Goal: Task Accomplishment & Management: Manage account settings

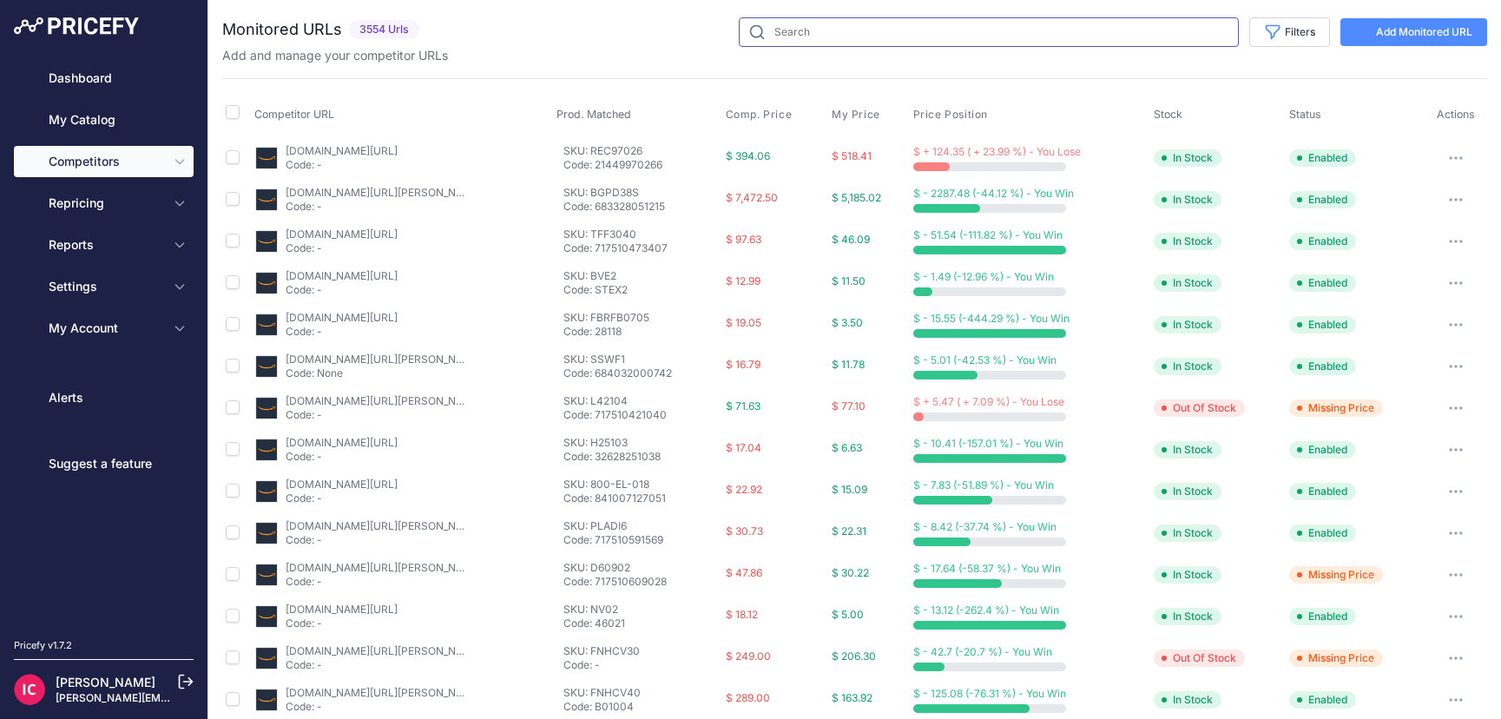
click at [944, 22] on input "text" at bounding box center [989, 32] width 500 height 30
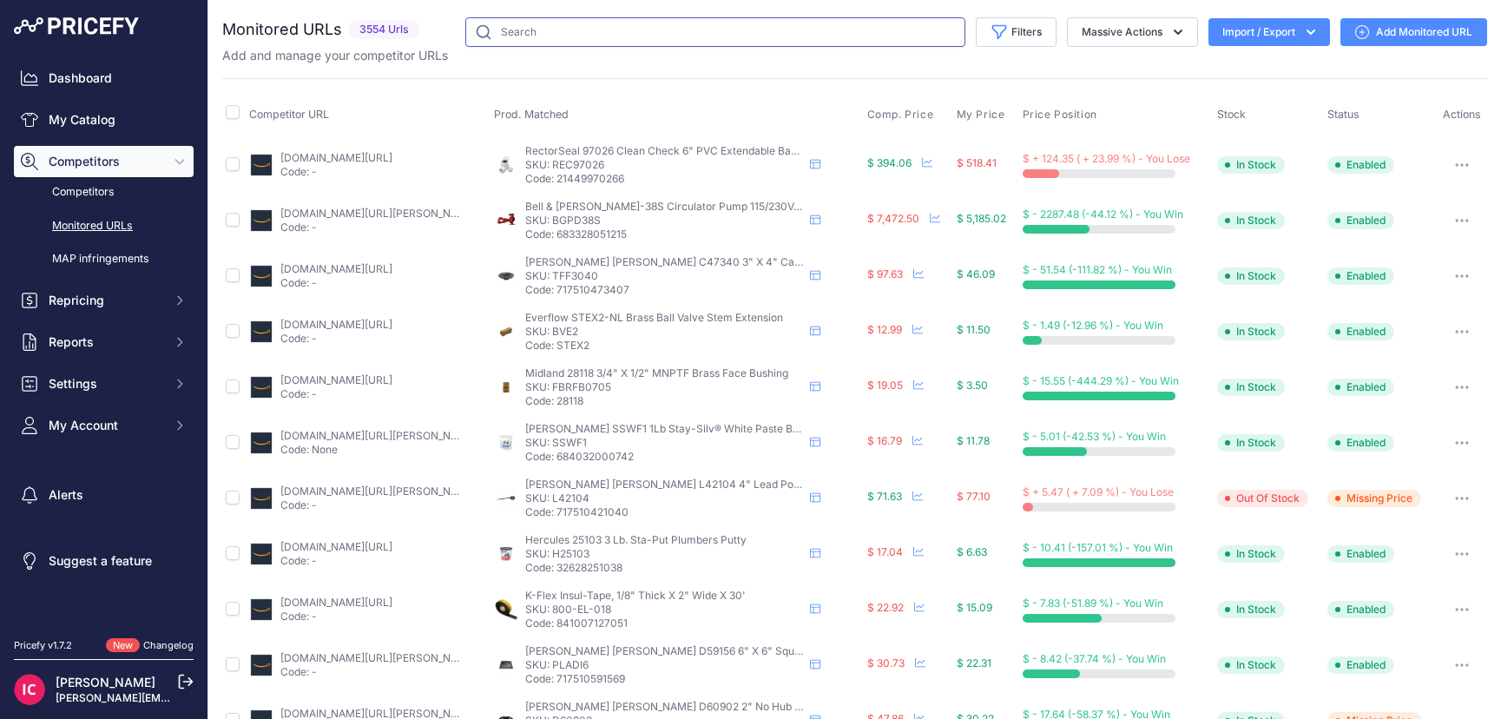
paste input "GSA-238-N-IP-S2-W"
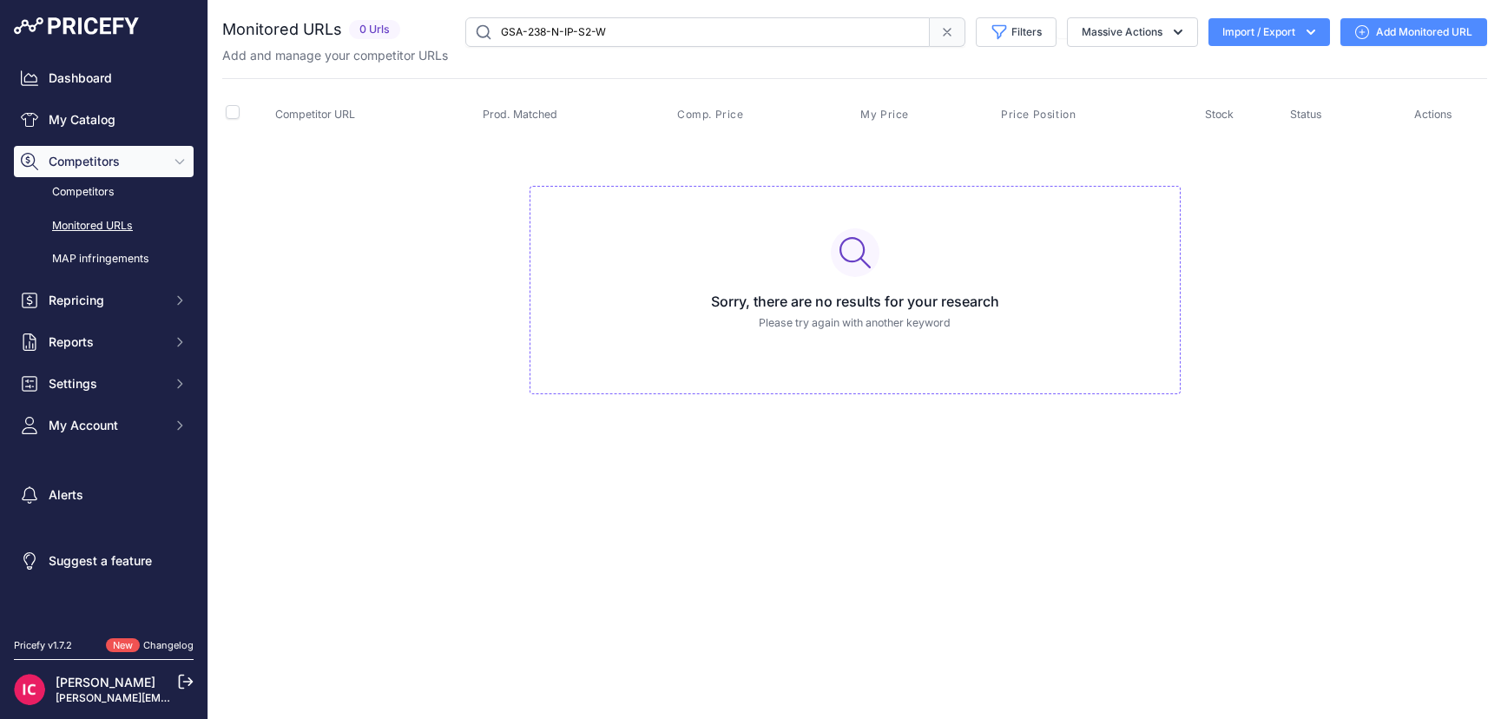
click at [645, 41] on input "GSA-238-N-IP-S2-W" at bounding box center [697, 32] width 464 height 30
click at [641, 28] on input "GSA-238-N-IP-S2-" at bounding box center [697, 32] width 464 height 30
click at [618, 27] on input "GSA-238-N-IP-S" at bounding box center [697, 32] width 464 height 30
drag, startPoint x: 589, startPoint y: 36, endPoint x: 573, endPoint y: 36, distance: 15.6
click at [573, 36] on input "GSA-238-N-IP-S-w" at bounding box center [697, 32] width 464 height 30
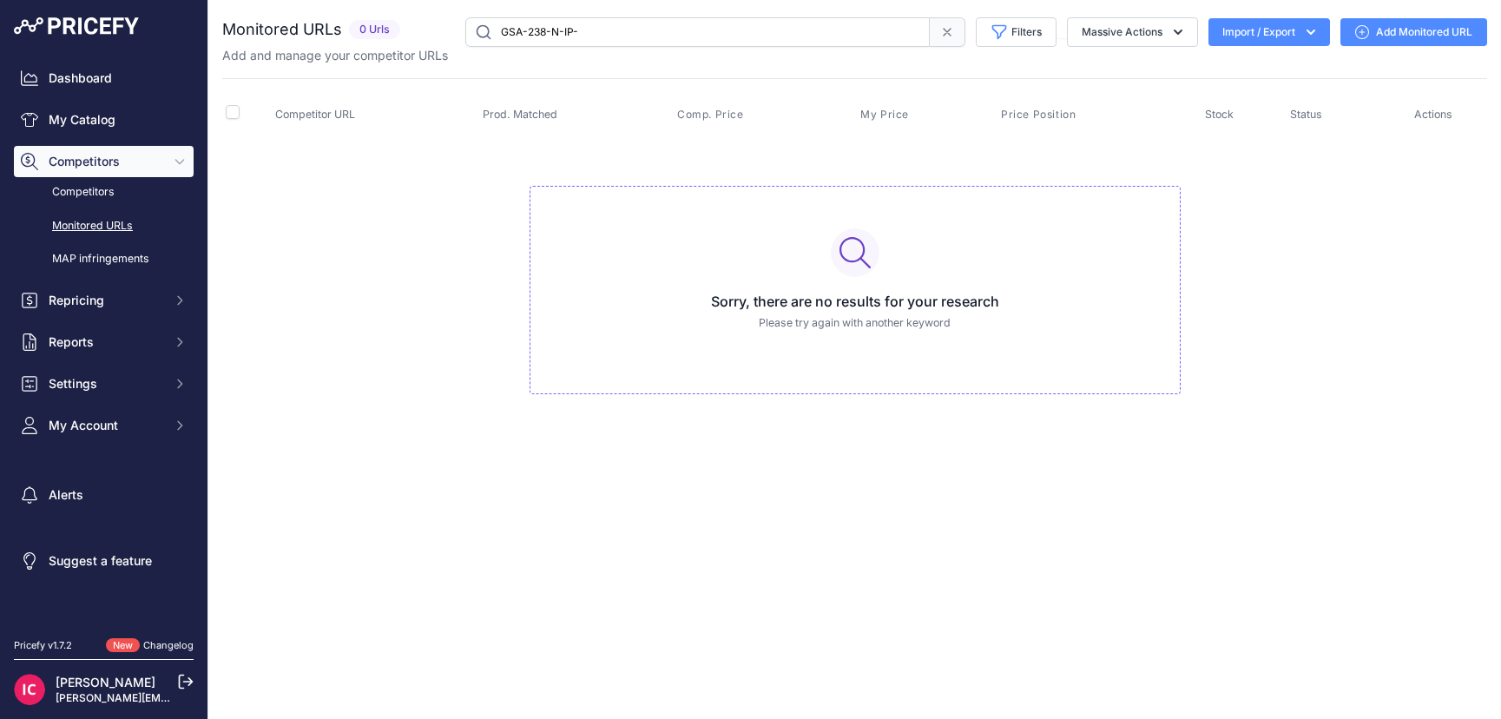
click at [590, 39] on input "GSA-238-N-IP-" at bounding box center [697, 32] width 464 height 30
drag, startPoint x: 604, startPoint y: 32, endPoint x: 547, endPoint y: 39, distance: 57.7
click at [547, 39] on input "GSA-238-N-IP" at bounding box center [697, 32] width 464 height 30
type input "GSA-238"
click at [67, 85] on link "Dashboard" at bounding box center [104, 78] width 180 height 31
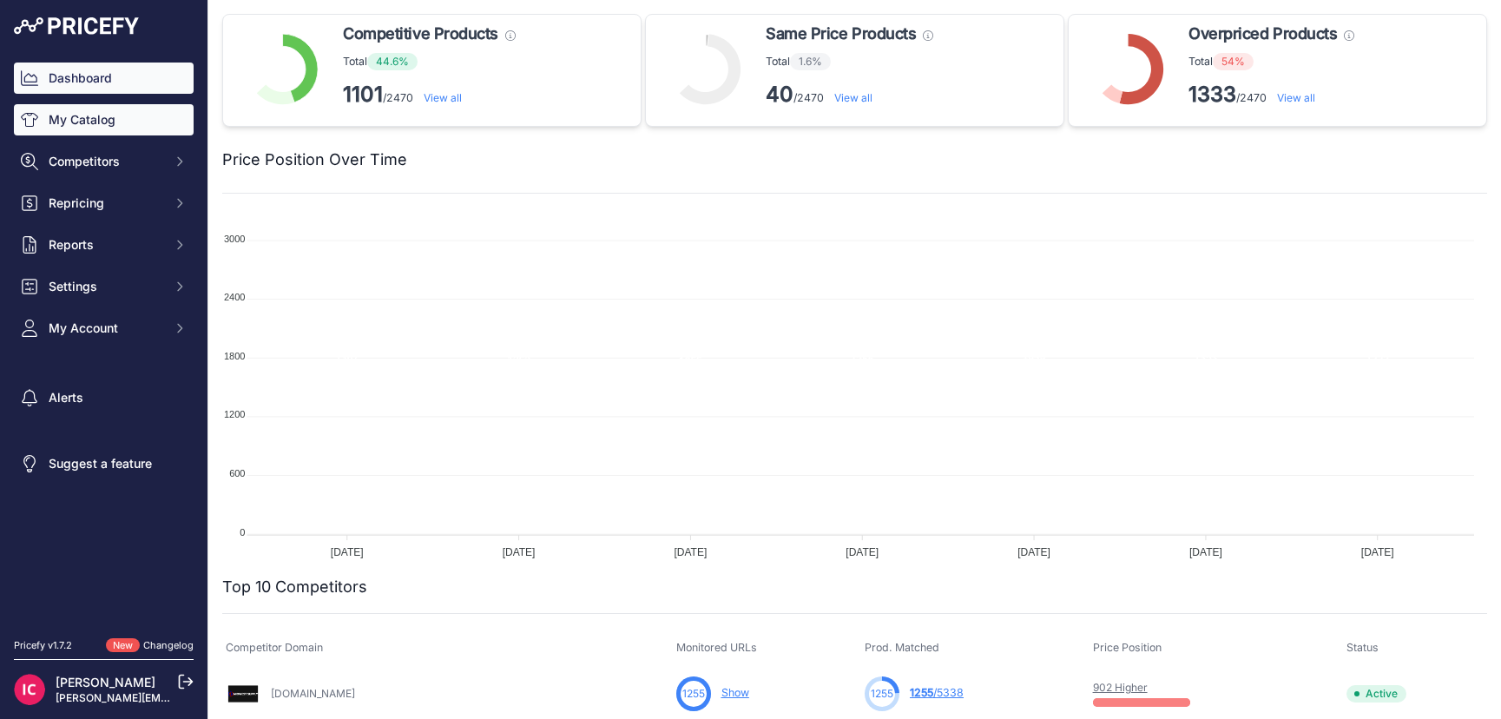
click at [104, 122] on link "My Catalog" at bounding box center [104, 119] width 180 height 31
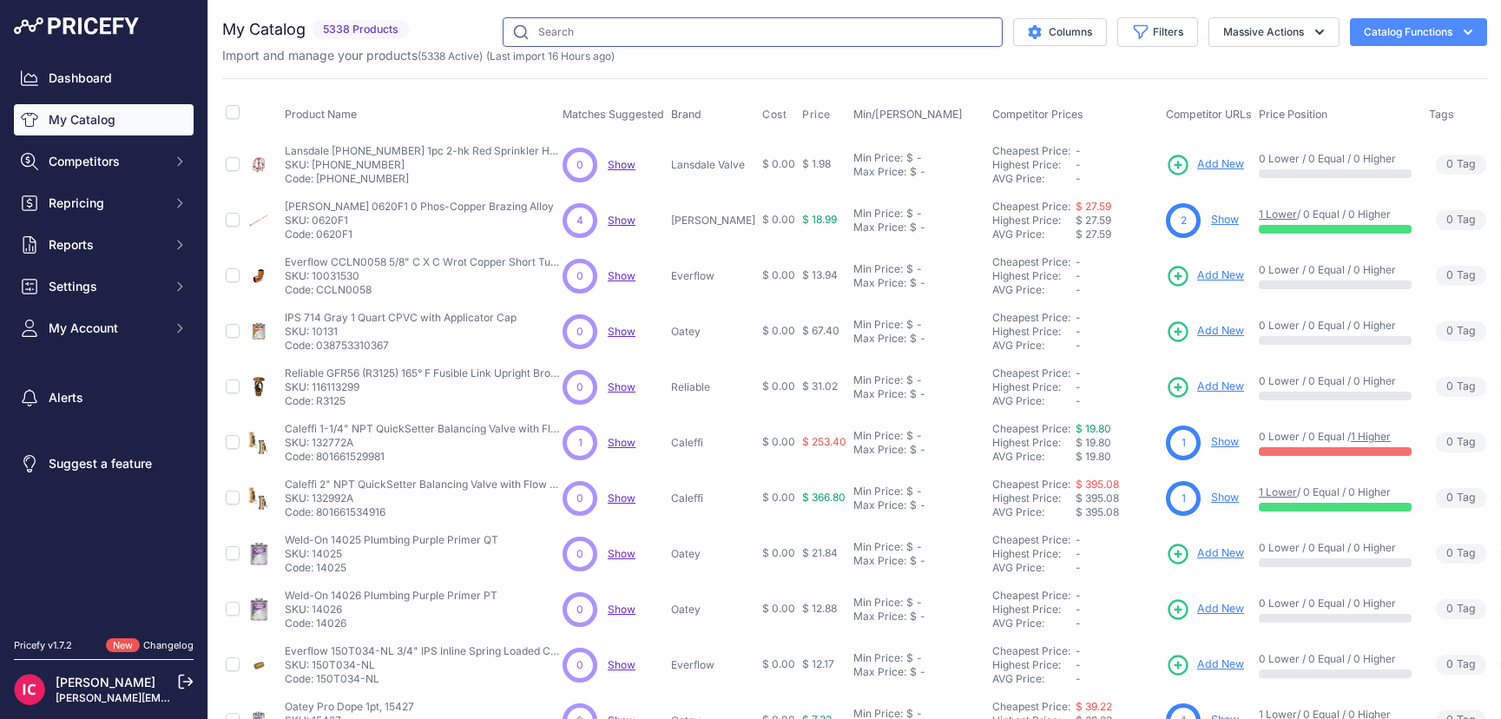
click at [624, 28] on input "text" at bounding box center [753, 32] width 500 height 30
paste input "GSA-238-S2-N-IP-"
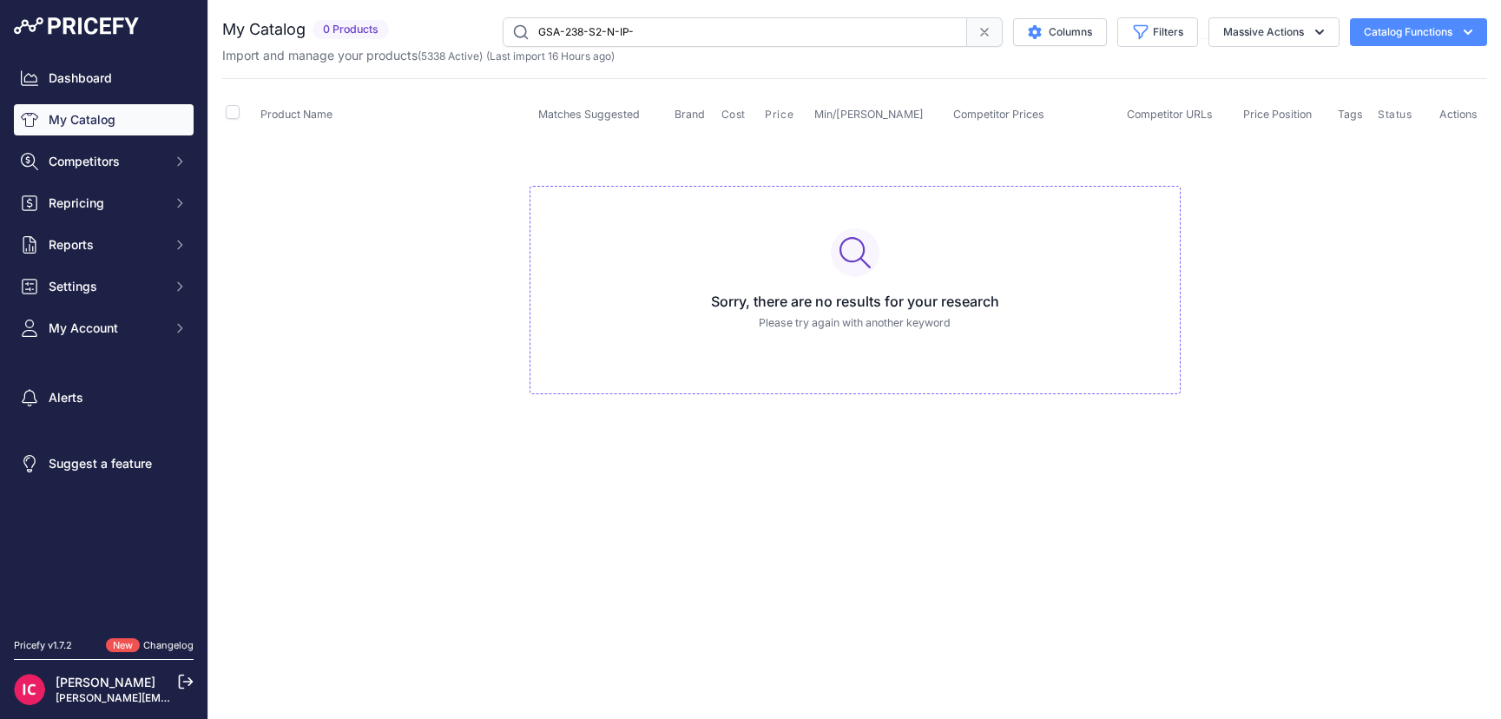
type input "GSA-238-S2-N-IP-"
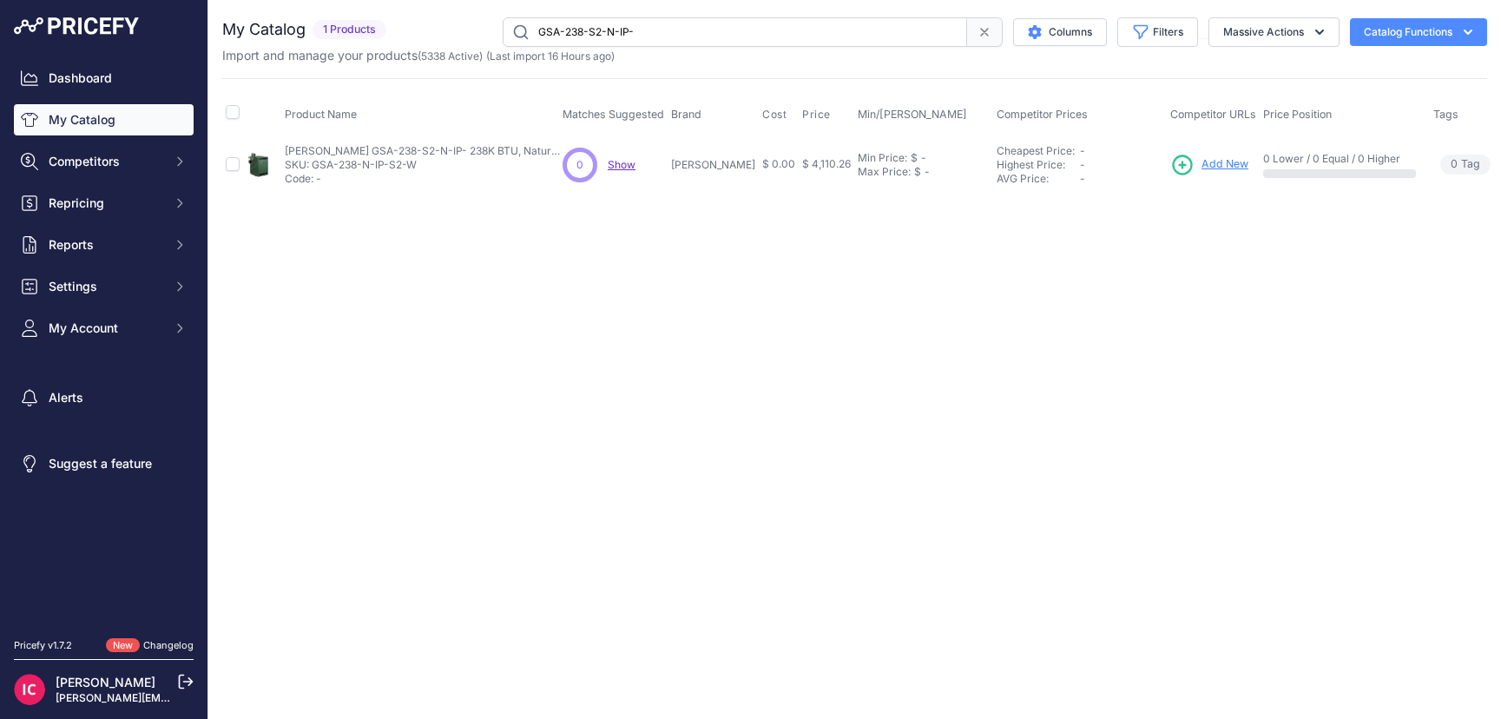
click at [1202, 166] on span "Add New" at bounding box center [1225, 164] width 47 height 16
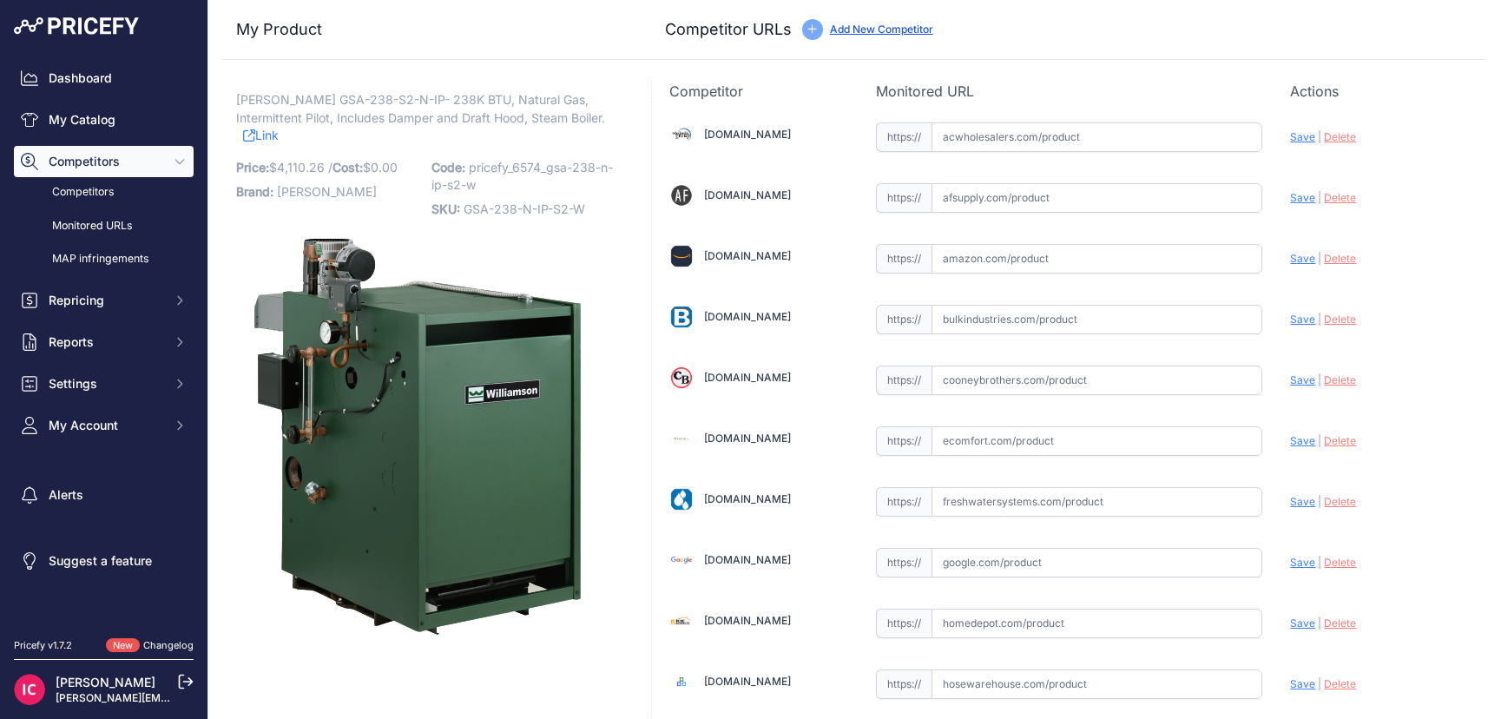
click at [449, 109] on span "[PERSON_NAME] GSA-238-S2-N-IP- 238K BTU, Natural Gas, Intermittent Pilot, Inclu…" at bounding box center [420, 109] width 369 height 40
click at [444, 96] on span "Williamson GSA-238-S2-N-IP- 238K BTU, Natural Gas, Intermittent Pilot, Includes…" at bounding box center [420, 109] width 369 height 40
click at [413, 98] on span "Williamson GSA-238-S2-N-IP- 238K BTU, Natural Gas, Intermittent Pilot, Includes…" at bounding box center [420, 109] width 369 height 40
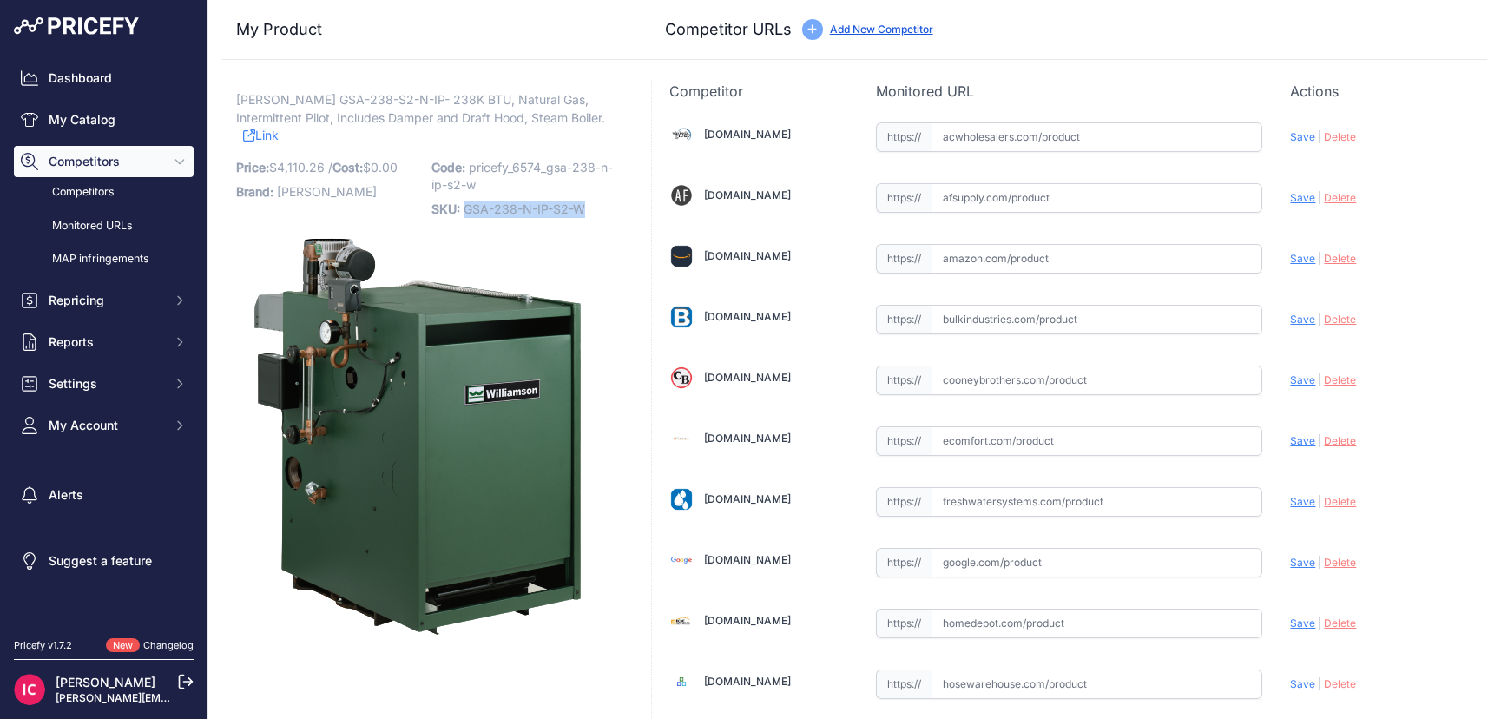
drag, startPoint x: 584, startPoint y: 208, endPoint x: 463, endPoint y: 209, distance: 121.5
click at [463, 209] on p "SKU: GSA-238-N-IP-S2-W" at bounding box center [523, 209] width 185 height 24
drag, startPoint x: 405, startPoint y: 102, endPoint x: 318, endPoint y: 104, distance: 87.7
click at [309, 104] on span "Williamson GSA-238-S2-N-IP- 238K BTU, Natural Gas, Intermittent Pilot, Includes…" at bounding box center [420, 109] width 369 height 40
click at [536, 200] on p "SKU: GSA-238-N-IP-S2-W" at bounding box center [523, 209] width 185 height 24
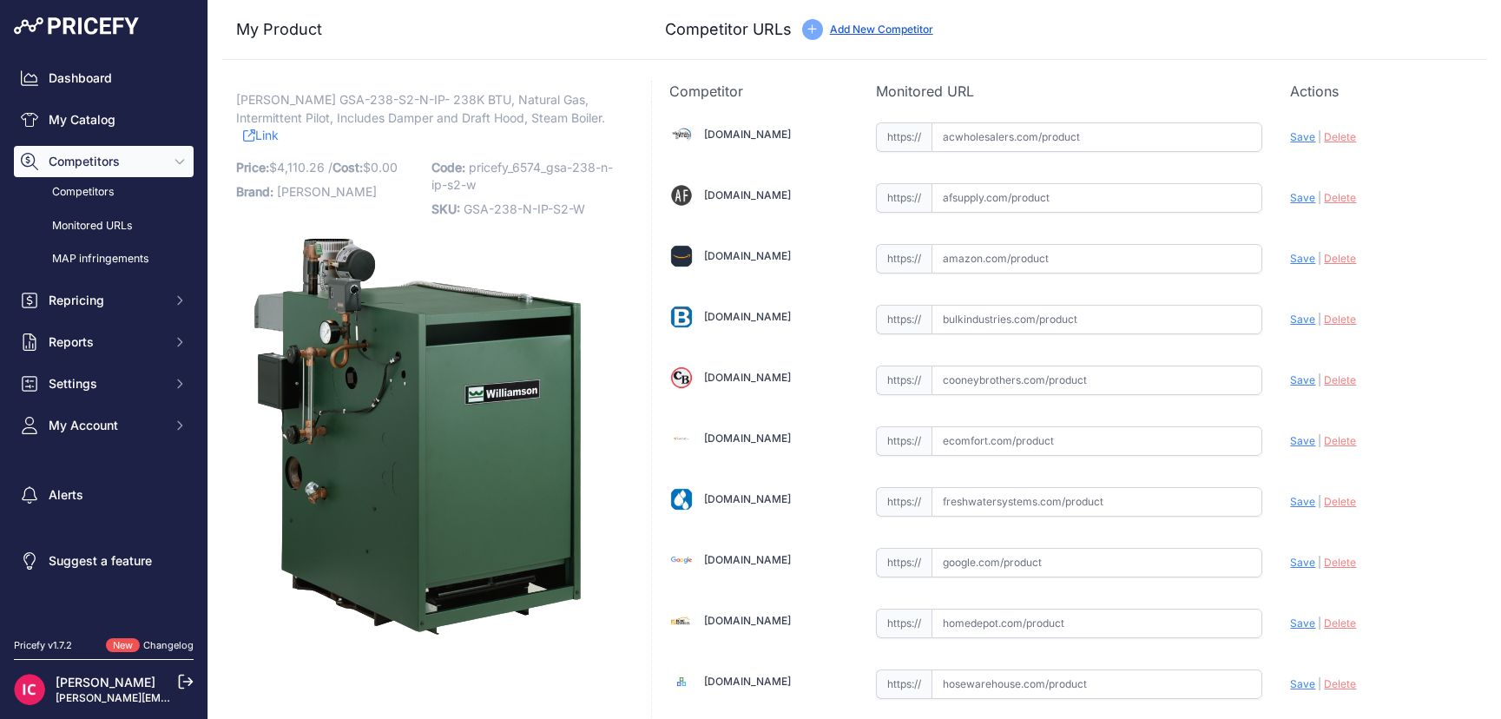
drag, startPoint x: 584, startPoint y: 207, endPoint x: 728, endPoint y: 263, distance: 154.8
click at [583, 207] on p "SKU: GSA-238-N-IP-S2-W" at bounding box center [523, 209] width 185 height 24
click at [410, 98] on span "Williamson GSA-238-S2-N-IP- 238K BTU, Natural Gas, Intermittent Pilot, Includes…" at bounding box center [420, 109] width 369 height 40
click at [467, 208] on span "GSA-238-N-IP-S2-W" at bounding box center [525, 208] width 122 height 15
drag, startPoint x: 464, startPoint y: 208, endPoint x: 468, endPoint y: 183, distance: 25.4
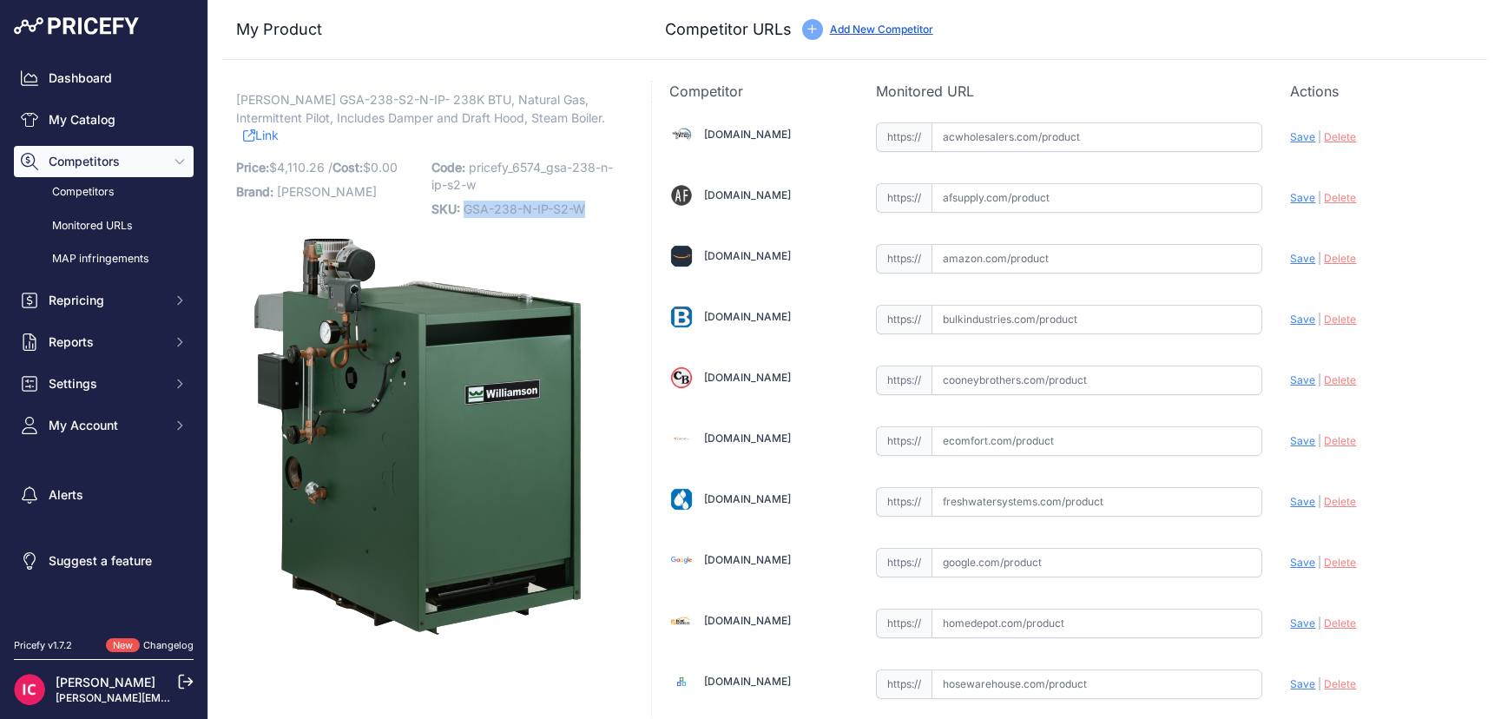
click at [592, 205] on p "SKU: GSA-238-N-IP-S2-W" at bounding box center [523, 209] width 185 height 24
click at [408, 95] on span "Williamson GSA-238-S2-N-IP- 238K BTU, Natural Gas, Intermittent Pilot, Includes…" at bounding box center [420, 109] width 369 height 40
drag, startPoint x: 409, startPoint y: 95, endPoint x: 330, endPoint y: 100, distance: 79.2
click at [330, 100] on span "Williamson GSA-238-S2-N-IP- 238K BTU, Natural Gas, Intermittent Pilot, Includes…" at bounding box center [420, 109] width 369 height 40
click at [413, 96] on span "Williamson GSA-238-S2-N-IP- 238K BTU, Natural Gas, Intermittent Pilot, Includes…" at bounding box center [420, 109] width 369 height 40
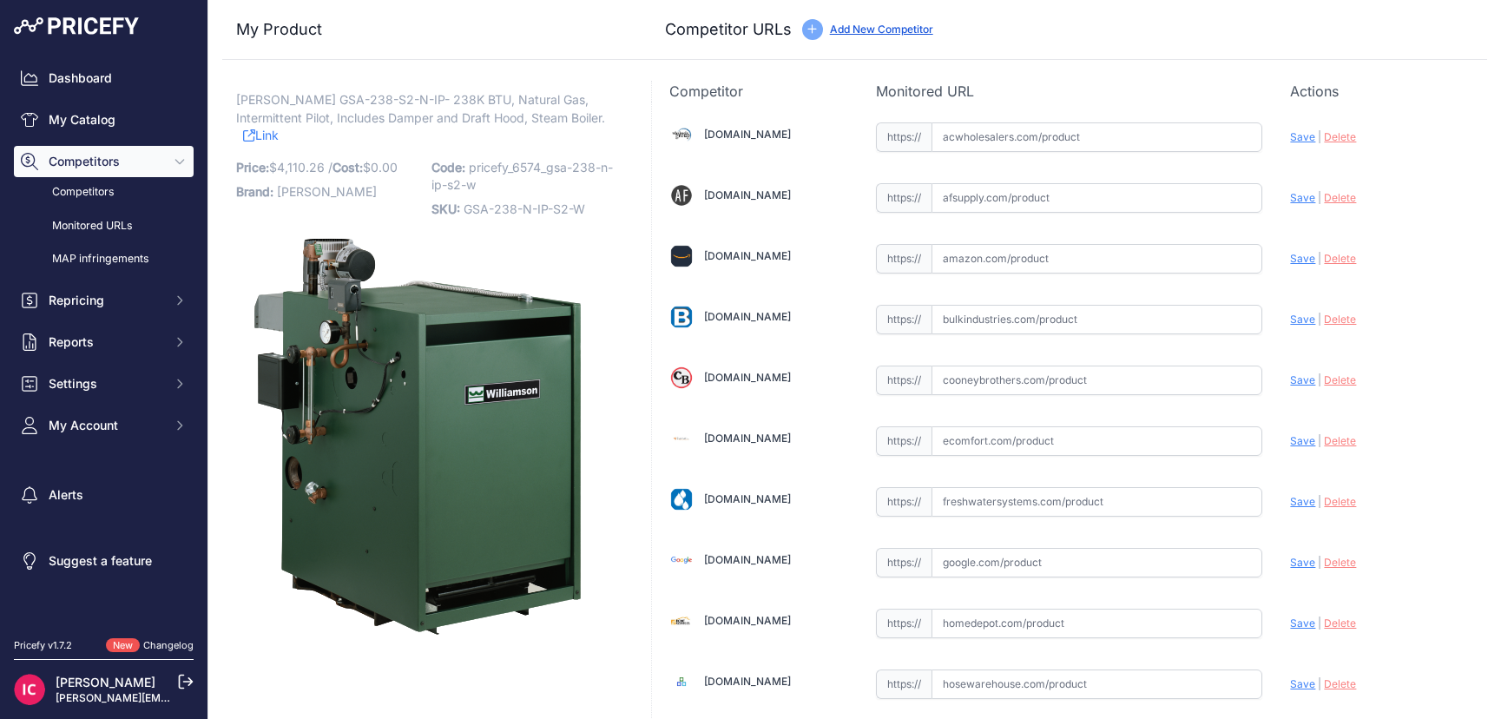
click at [409, 97] on span "Williamson GSA-238-S2-N-IP- 238K BTU, Natural Gas, Intermittent Pilot, Includes…" at bounding box center [420, 109] width 369 height 40
click at [1011, 201] on input "text" at bounding box center [1097, 198] width 331 height 30
drag, startPoint x: 584, startPoint y: 208, endPoint x: 471, endPoint y: 208, distance: 112.9
click at [471, 208] on p "SKU: GSA-238-N-IP-S2-W" at bounding box center [523, 209] width 185 height 24
click at [493, 224] on div "Williamson GSA-238-S2-N-IP- 238K BTU, Natural Gas, Intermittent Pilot, Includes…" at bounding box center [426, 365] width 380 height 549
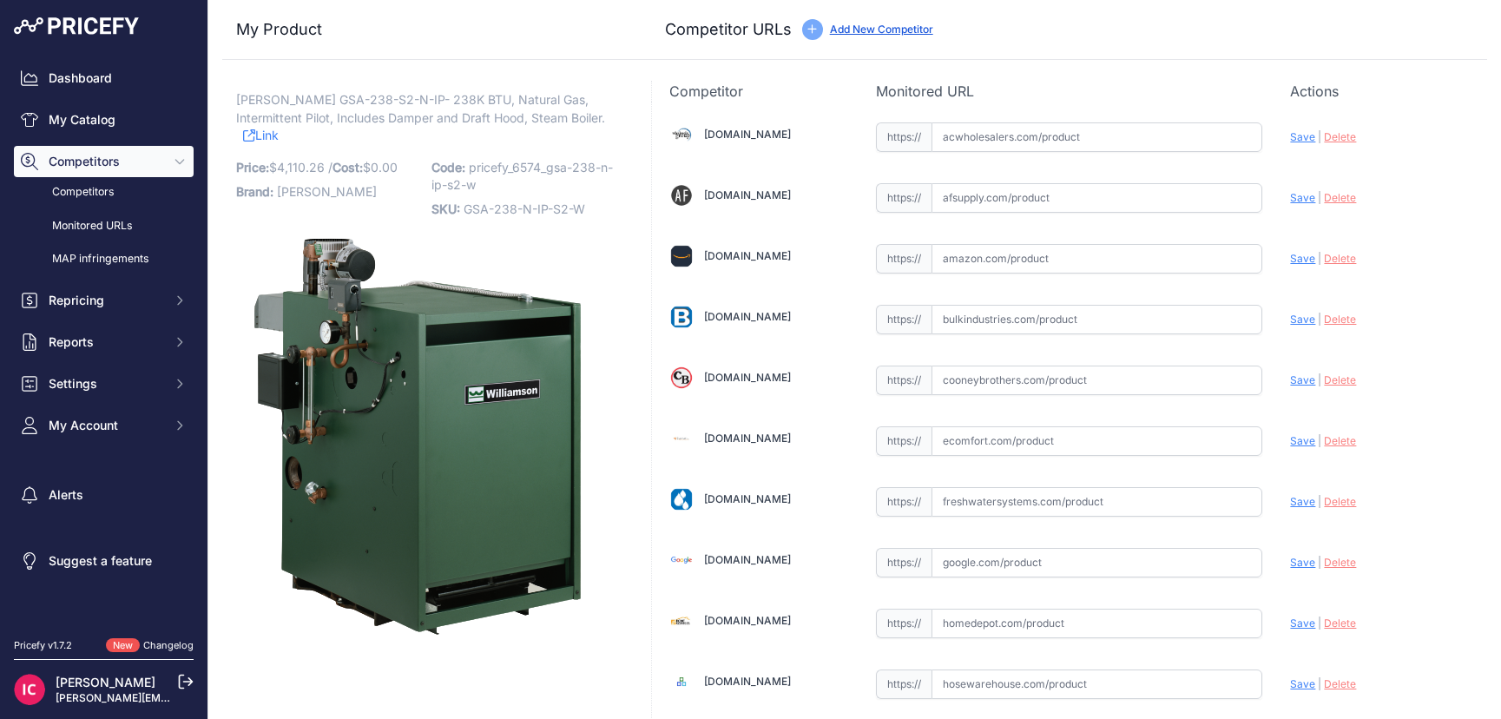
click at [957, 197] on input "text" at bounding box center [1097, 198] width 331 height 30
click at [975, 197] on input "text" at bounding box center [1097, 198] width 331 height 30
paste input "https://www.afsupply.com/williamson-gsa-238-cei-series-2-gas-steam-atmospheric-…"
click at [1291, 196] on span "Save" at bounding box center [1302, 197] width 25 height 13
type input "https://www.afsupply.com/williamson-gsa-238-cei-series-2-gas-steam-atmospheric-…"
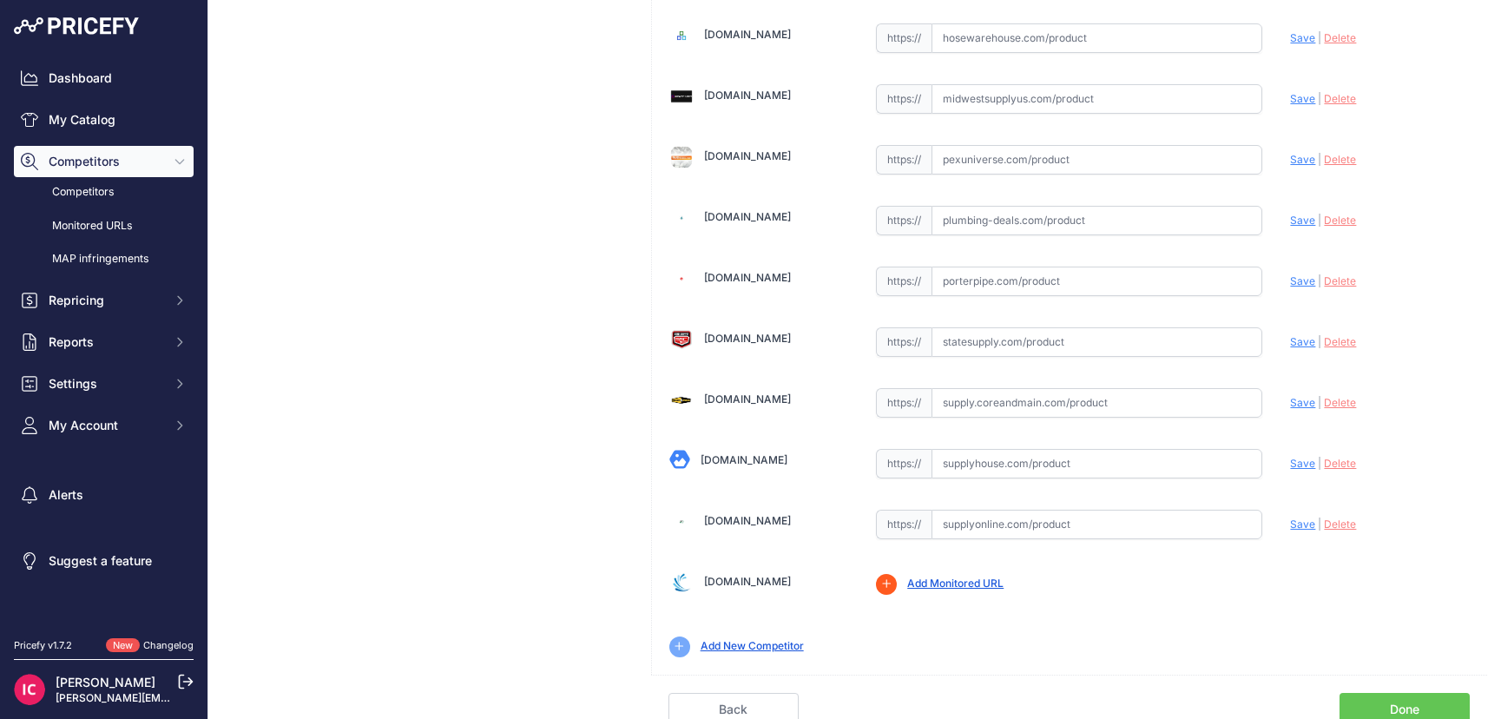
scroll to position [693, 0]
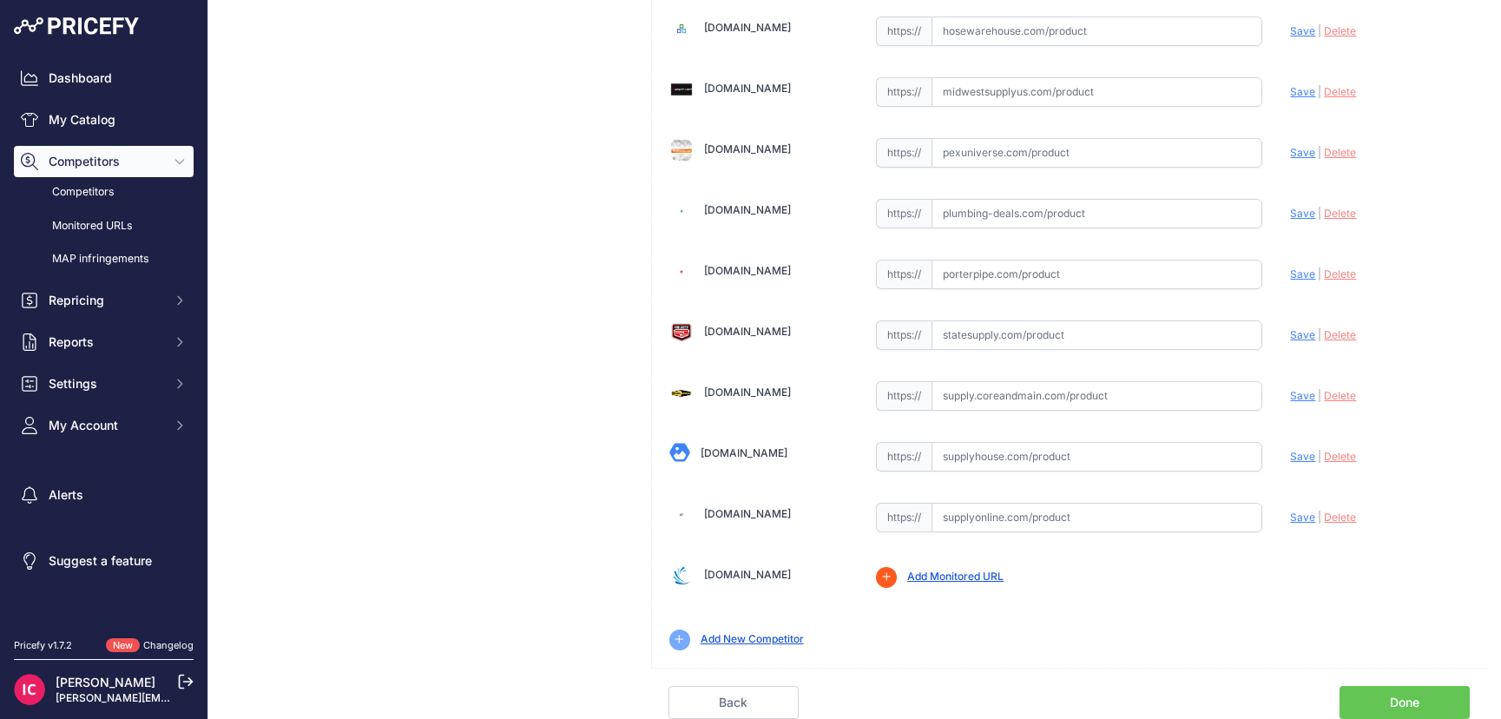
click at [1372, 700] on link "Done" at bounding box center [1405, 702] width 130 height 33
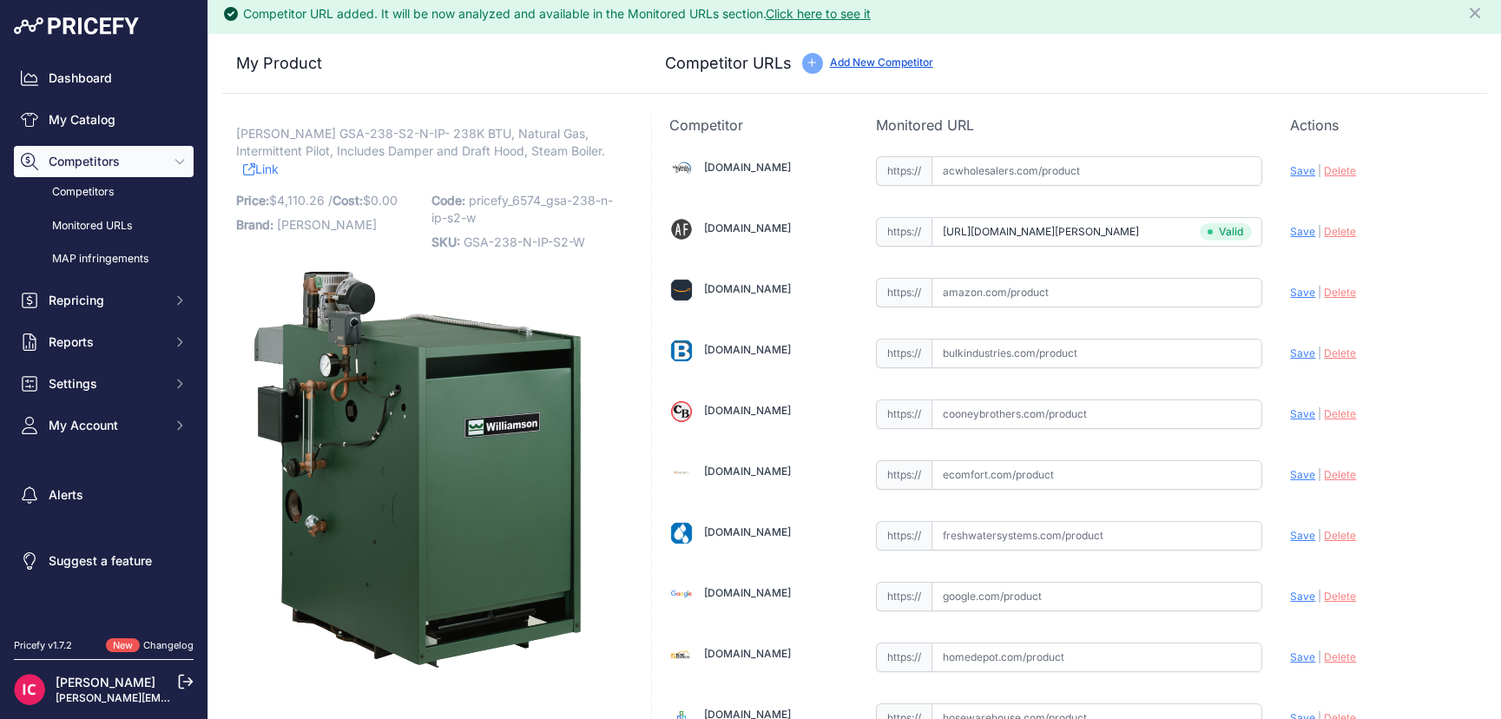
scroll to position [0, 0]
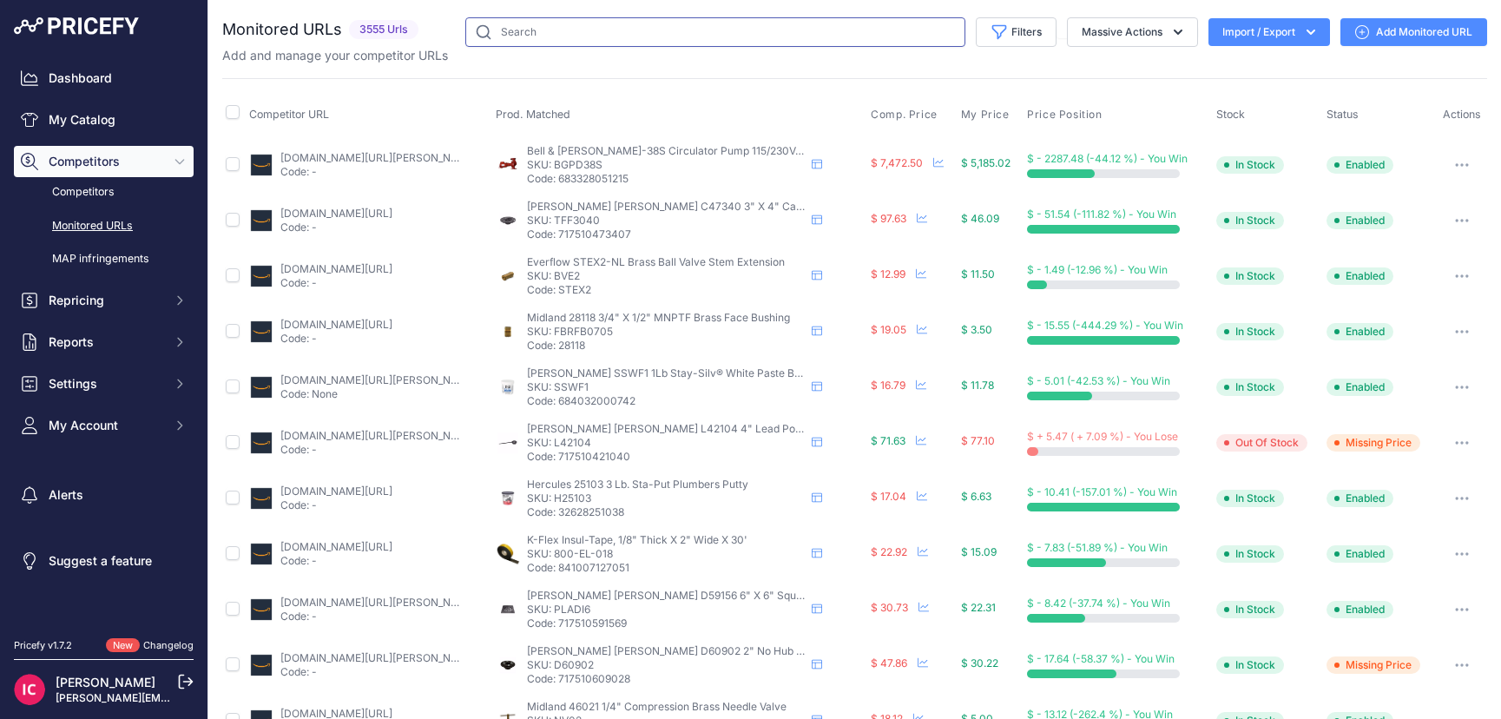
click at [571, 36] on input "text" at bounding box center [715, 32] width 500 height 30
paste input "GL-42-W"
type input "GL-42-W"
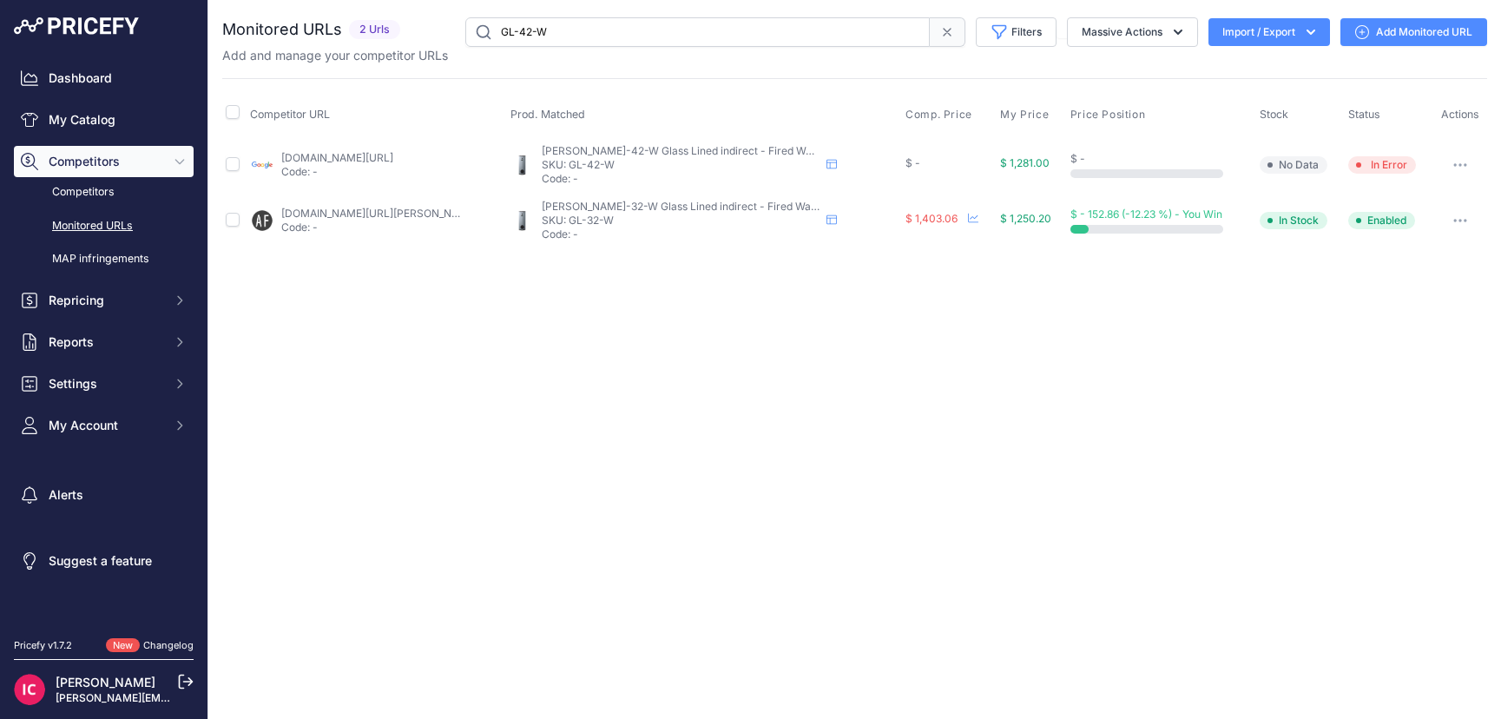
click at [1458, 221] on icon "button" at bounding box center [1460, 220] width 14 height 3
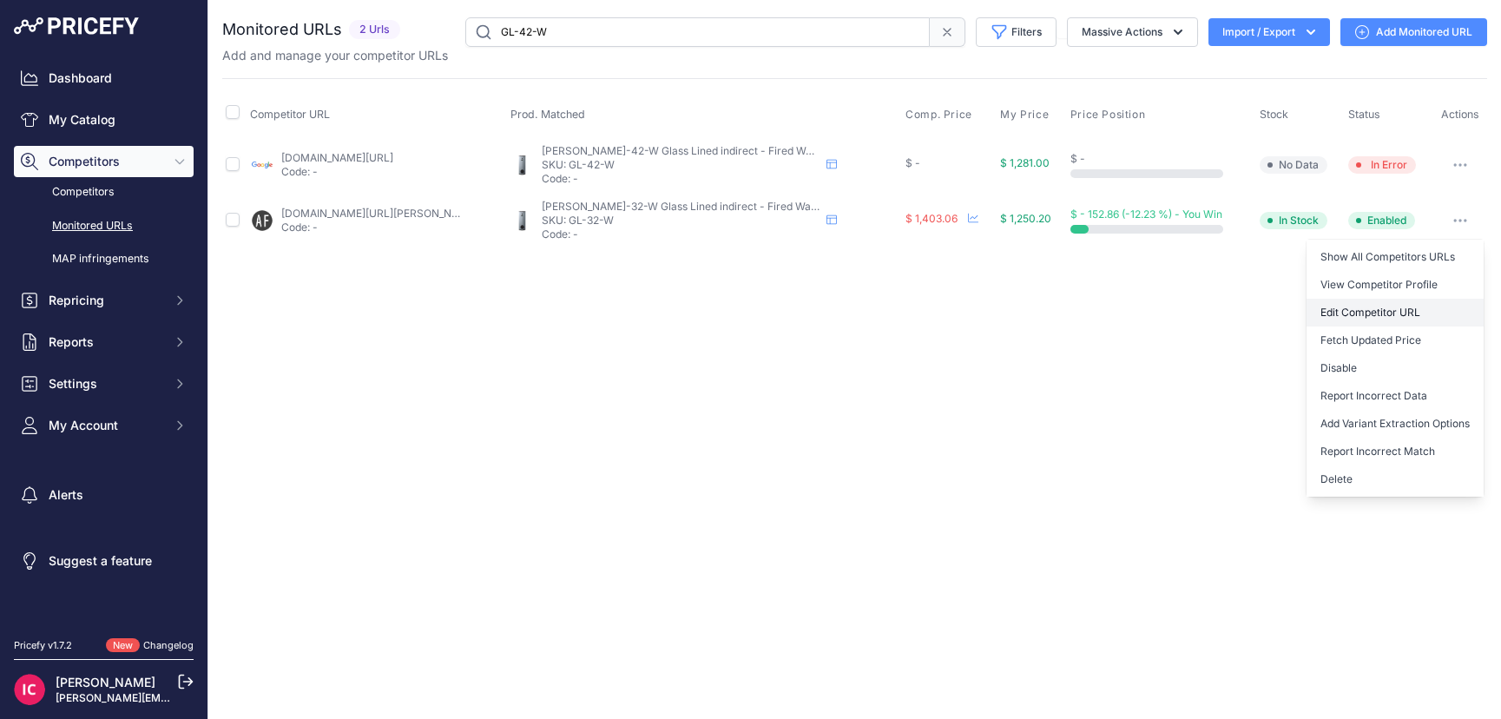
click at [1353, 319] on link "Edit Competitor URL" at bounding box center [1395, 313] width 177 height 28
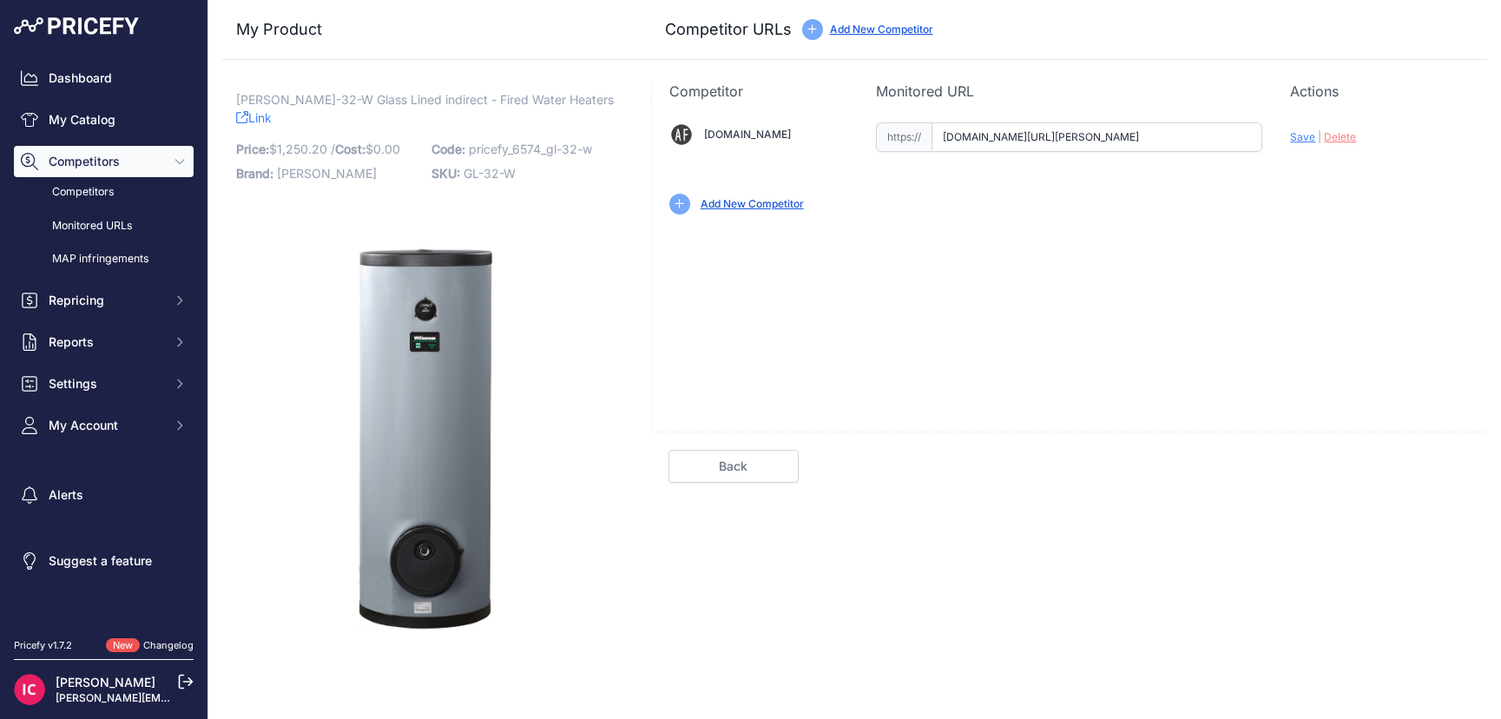
click at [975, 136] on input "[DOMAIN_NAME][URL][PERSON_NAME]" at bounding box center [1097, 137] width 331 height 30
paste input "[URL][DOMAIN_NAME][PERSON_NAME]"
click at [1298, 142] on span "Save" at bounding box center [1302, 136] width 25 height 13
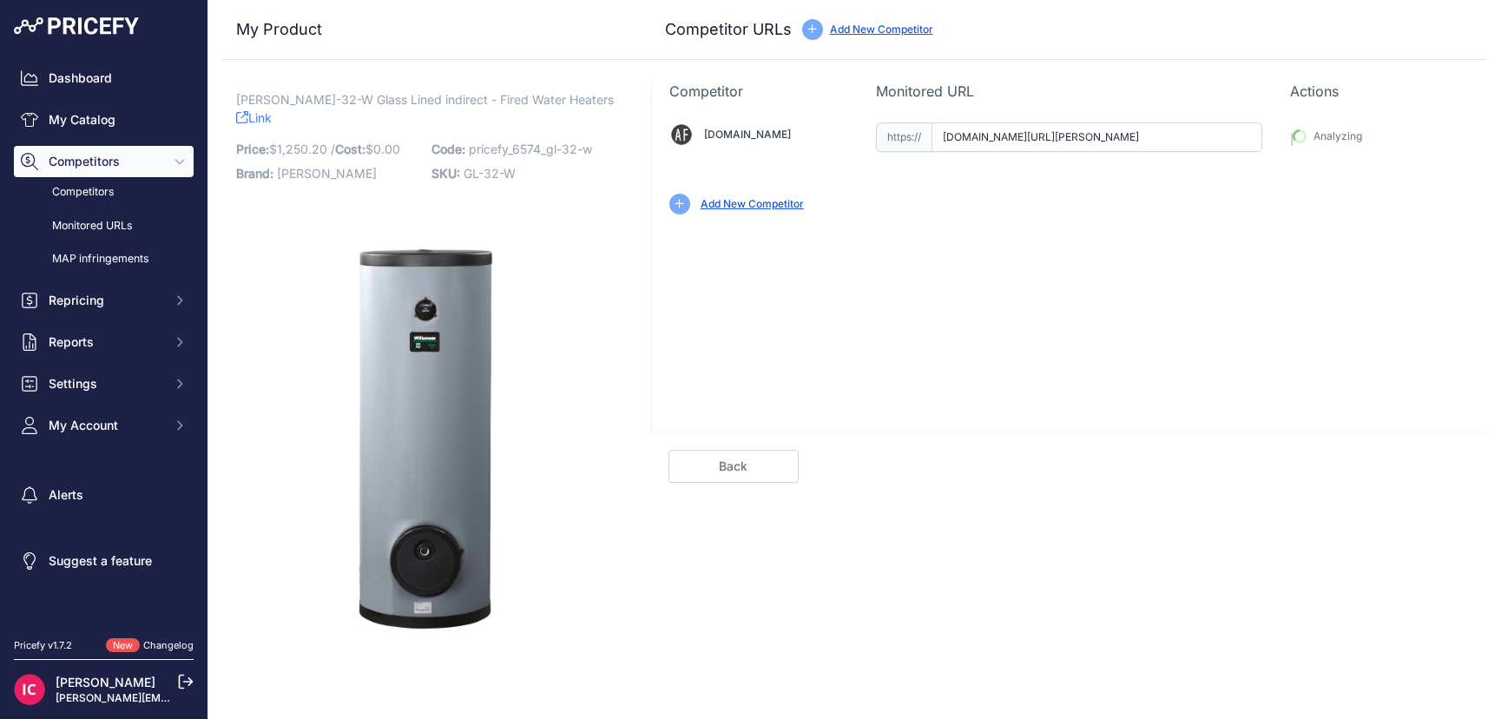
type input "[URL][DOMAIN_NAME][PERSON_NAME]"
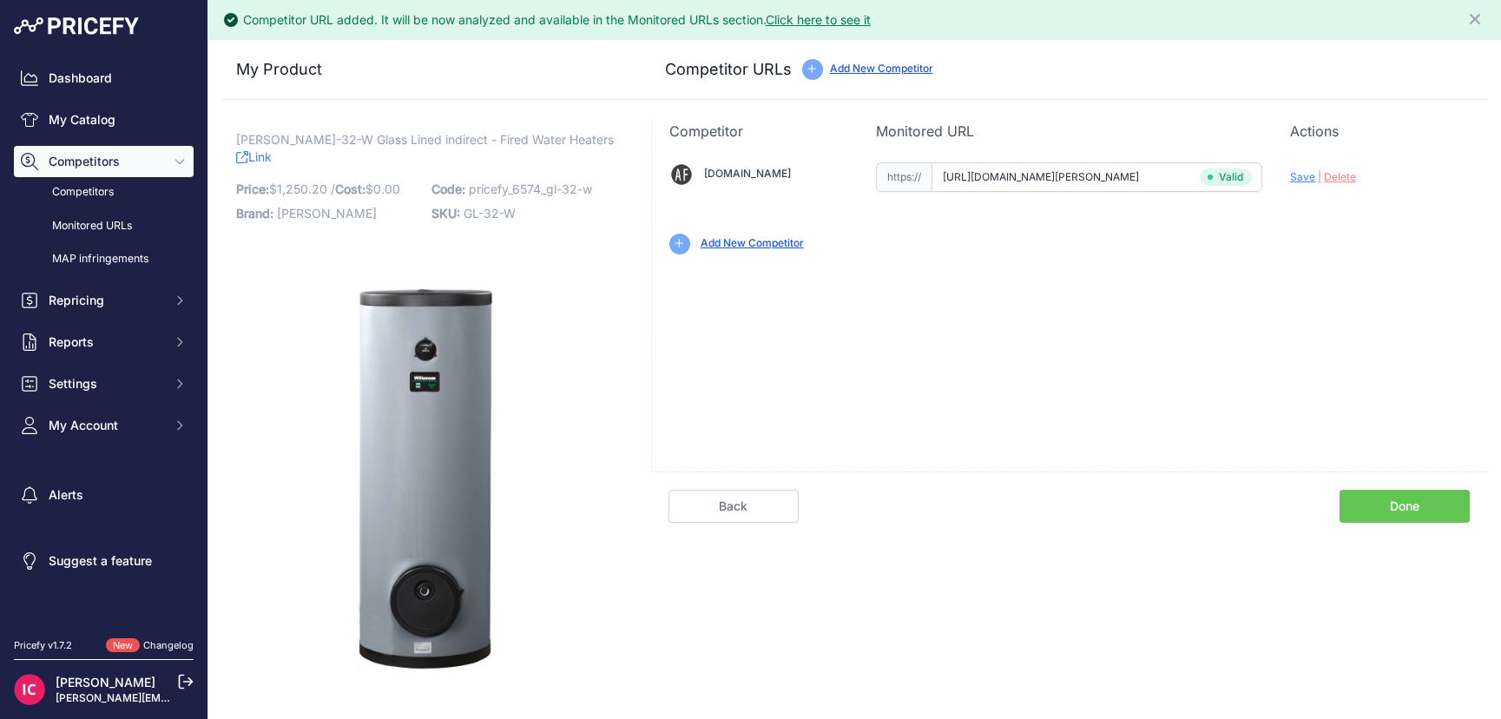
click at [1385, 507] on link "Done" at bounding box center [1405, 506] width 130 height 33
